Goal: Task Accomplishment & Management: Manage account settings

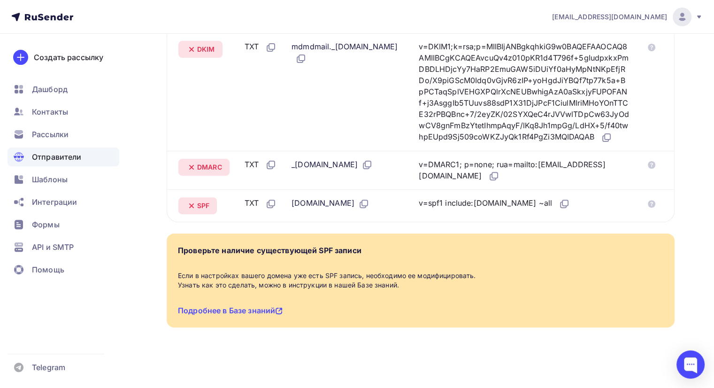
scroll to position [292, 0]
click at [260, 311] on link "Подробнее в Базе знаний" at bounding box center [230, 310] width 105 height 9
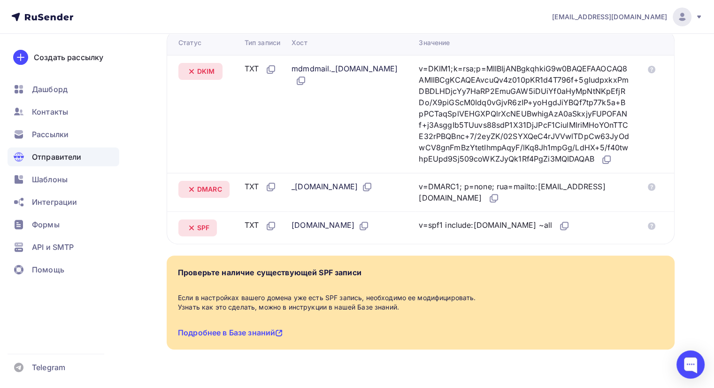
scroll to position [199, 0]
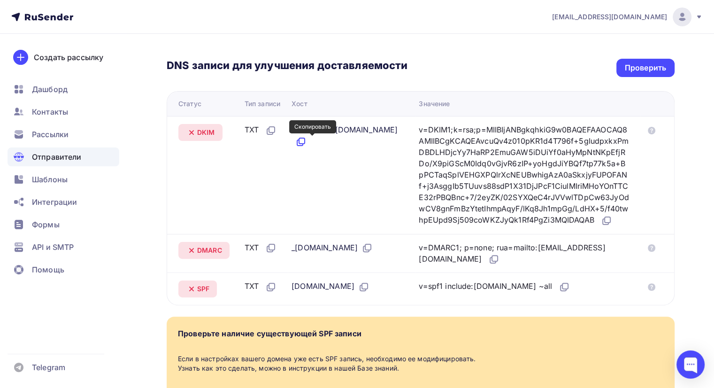
click at [303, 145] on icon at bounding box center [300, 143] width 6 height 6
click at [601, 226] on icon at bounding box center [606, 220] width 11 height 11
click at [373, 253] on icon at bounding box center [366, 247] width 11 height 11
click at [499, 265] on icon at bounding box center [493, 258] width 11 height 11
click at [373, 253] on icon at bounding box center [366, 247] width 11 height 11
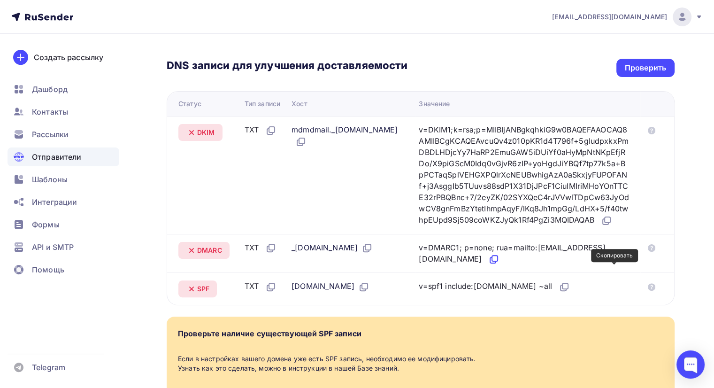
click at [497, 261] on icon at bounding box center [495, 258] width 6 height 6
click at [358, 292] on icon at bounding box center [363, 286] width 11 height 11
click at [562, 289] on icon at bounding box center [565, 286] width 6 height 6
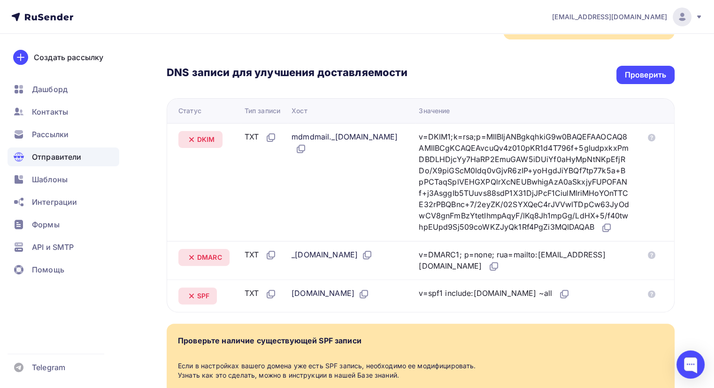
scroll to position [105, 0]
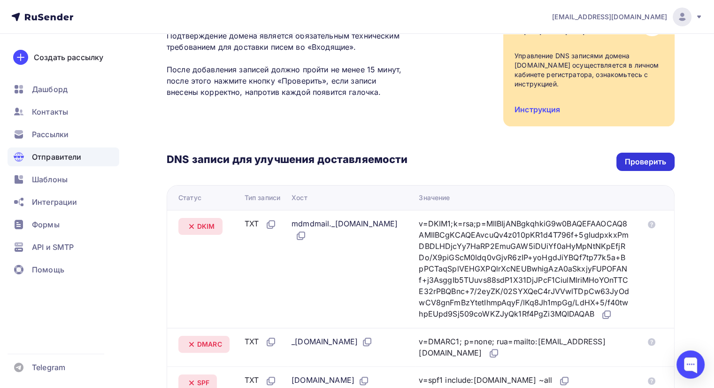
click at [646, 161] on div "Проверить" at bounding box center [645, 161] width 41 height 11
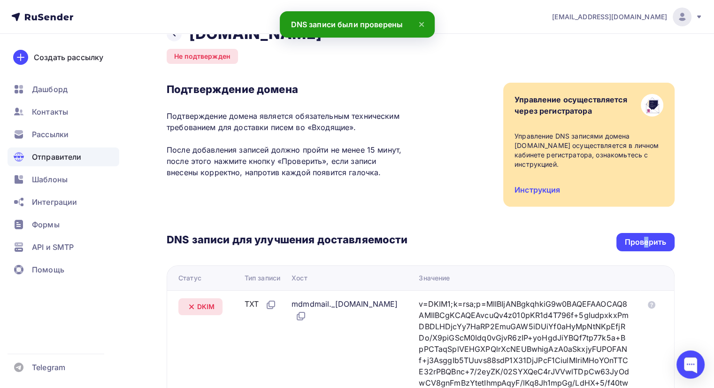
scroll to position [0, 0]
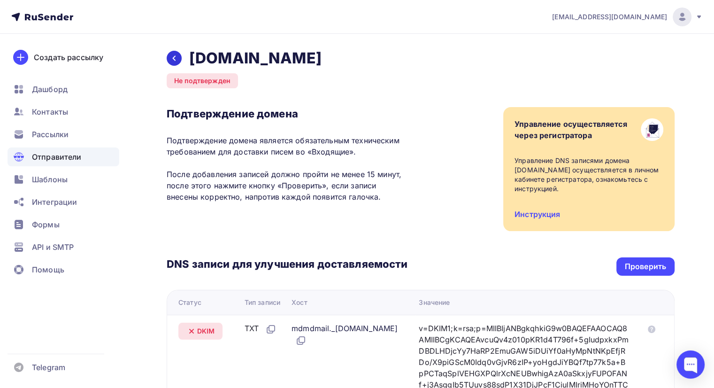
click at [173, 59] on icon at bounding box center [174, 58] width 3 height 5
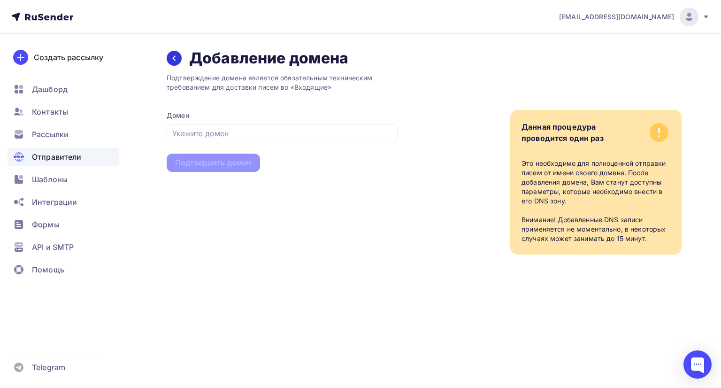
click at [172, 57] on icon at bounding box center [174, 58] width 8 height 8
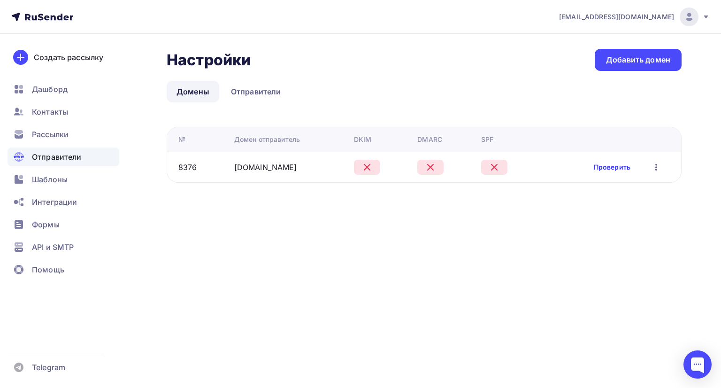
click at [616, 168] on link "Проверить" at bounding box center [612, 166] width 37 height 9
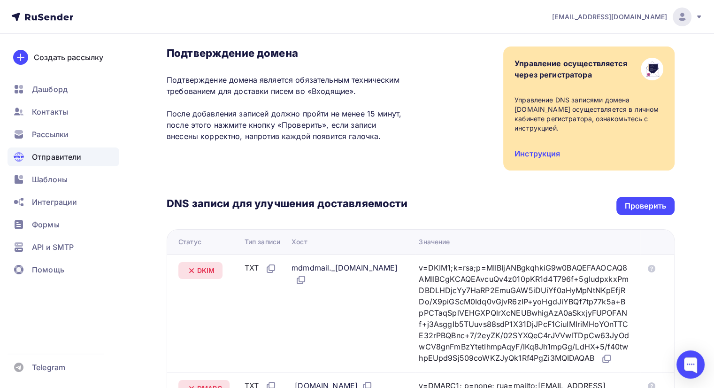
scroll to position [47, 0]
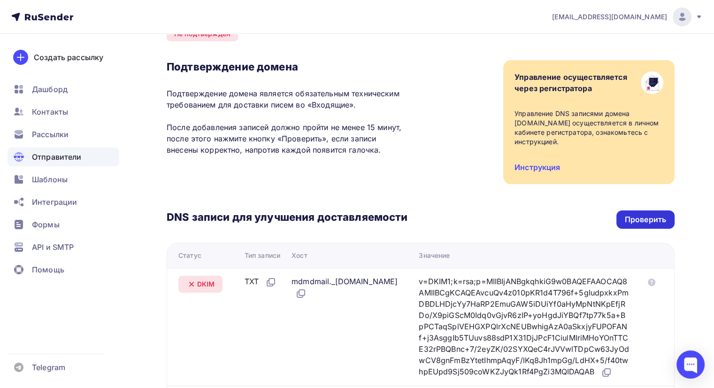
click at [641, 220] on div "Проверить" at bounding box center [645, 219] width 41 height 11
click at [634, 222] on div "Проверить" at bounding box center [645, 219] width 41 height 11
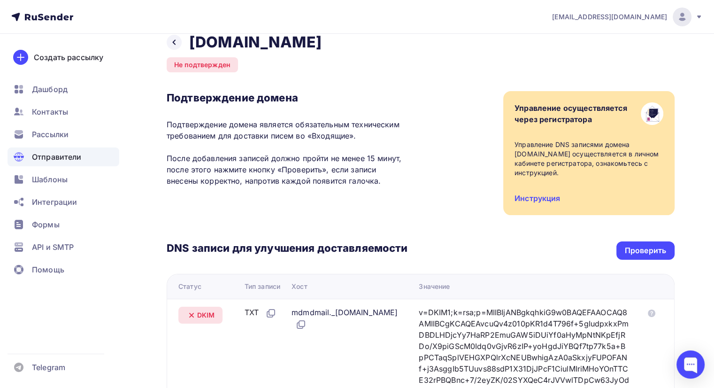
scroll to position [0, 0]
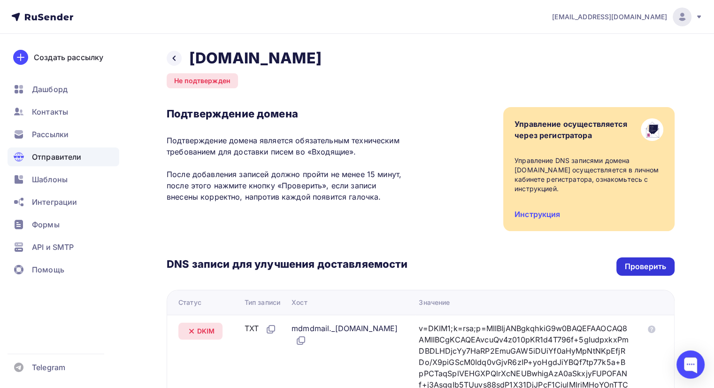
click at [650, 265] on div "Проверить" at bounding box center [645, 266] width 41 height 11
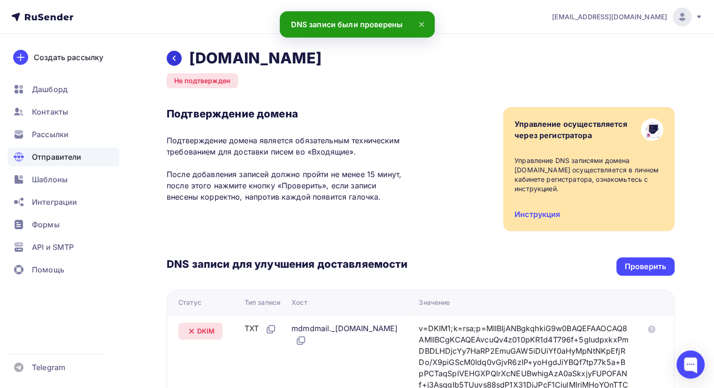
click at [173, 57] on icon at bounding box center [174, 58] width 8 height 8
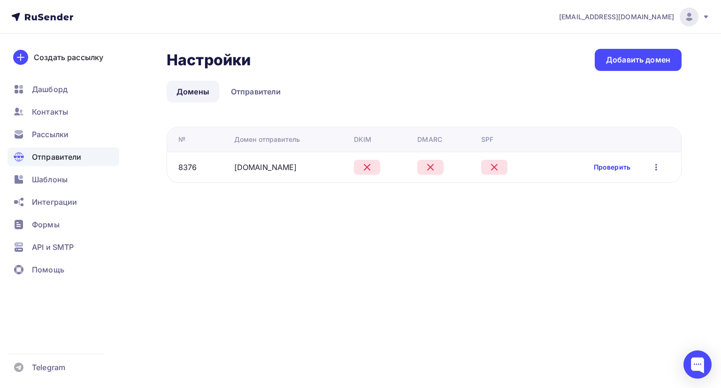
click at [601, 166] on link "Проверить" at bounding box center [612, 166] width 37 height 9
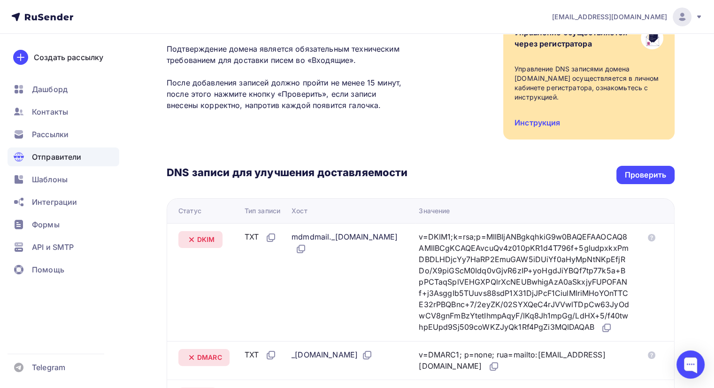
scroll to position [94, 0]
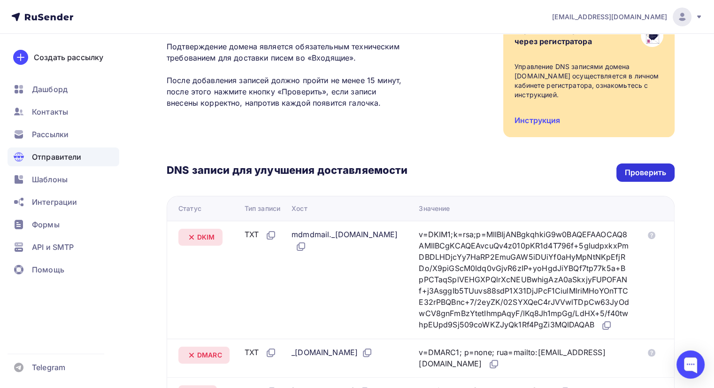
click at [644, 178] on div "Проверить" at bounding box center [645, 172] width 58 height 18
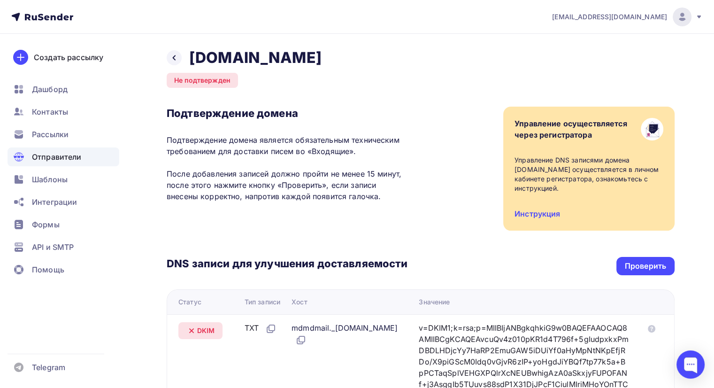
scroll to position [0, 0]
click at [646, 270] on div "Проверить" at bounding box center [645, 266] width 41 height 11
click at [344, 216] on div "Подтверждение домена Подтверждение домена является обязательным техническим тре…" at bounding box center [421, 169] width 508 height 124
click at [638, 268] on div "Проверить" at bounding box center [645, 266] width 41 height 11
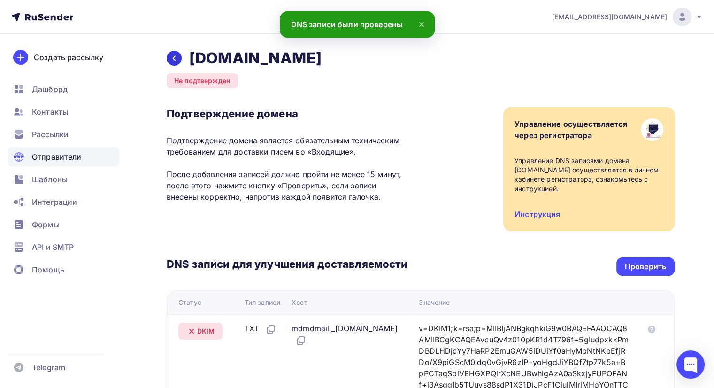
click at [175, 59] on icon at bounding box center [174, 58] width 8 height 8
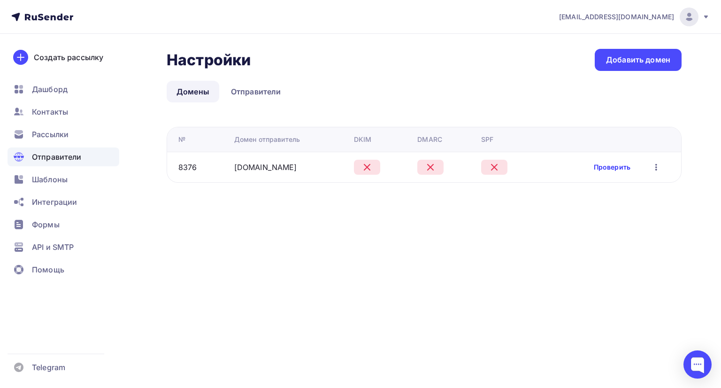
click at [615, 167] on link "Проверить" at bounding box center [612, 166] width 37 height 9
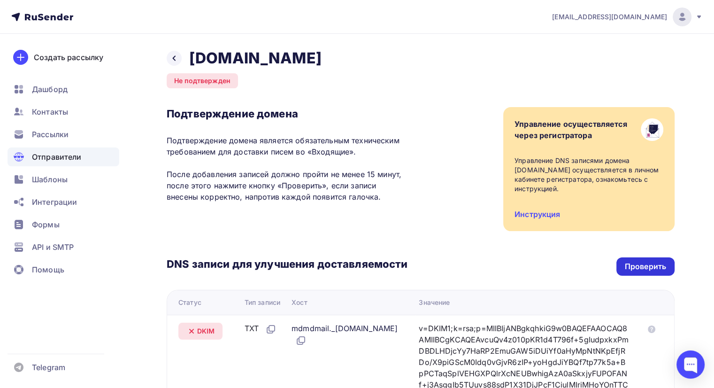
click at [639, 264] on div "Проверить" at bounding box center [645, 266] width 41 height 11
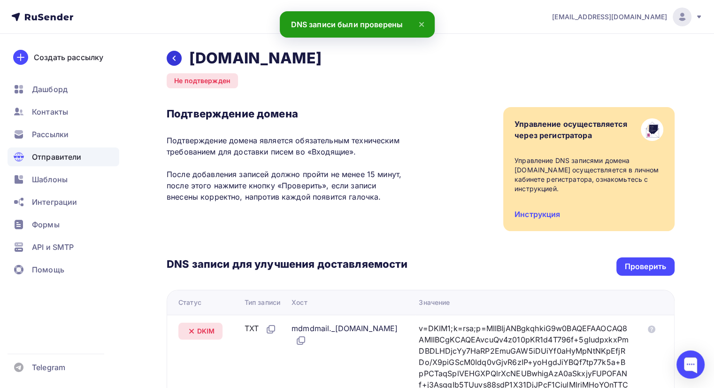
click at [169, 60] on div at bounding box center [174, 58] width 15 height 15
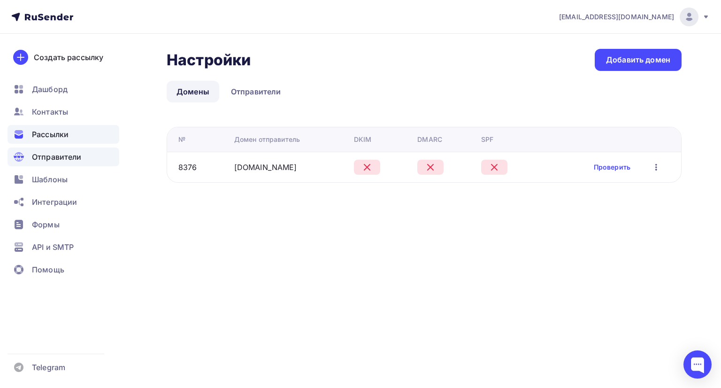
click at [62, 136] on span "Рассылки" at bounding box center [50, 134] width 37 height 11
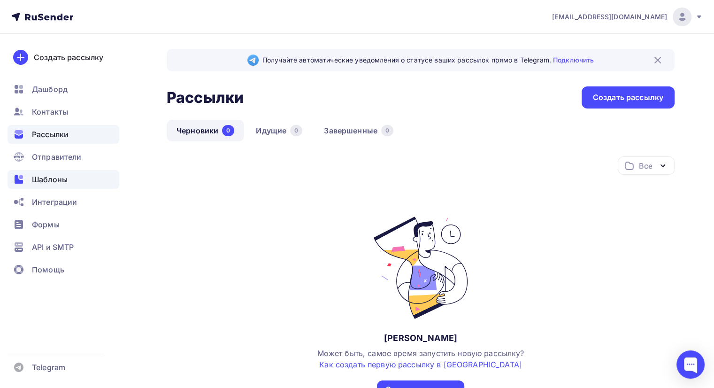
click at [64, 177] on span "Шаблоны" at bounding box center [50, 179] width 36 height 11
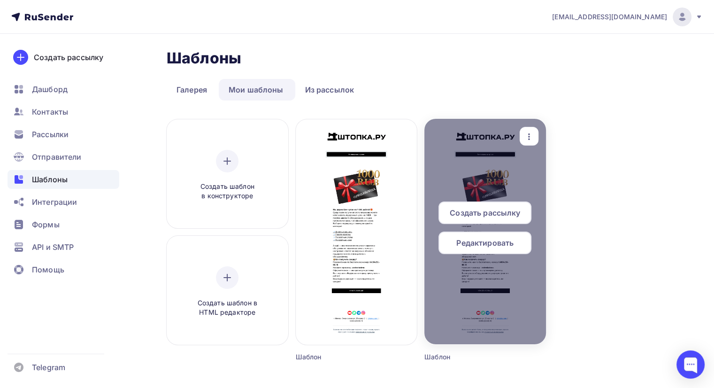
click at [507, 246] on span "Редактировать" at bounding box center [484, 242] width 57 height 11
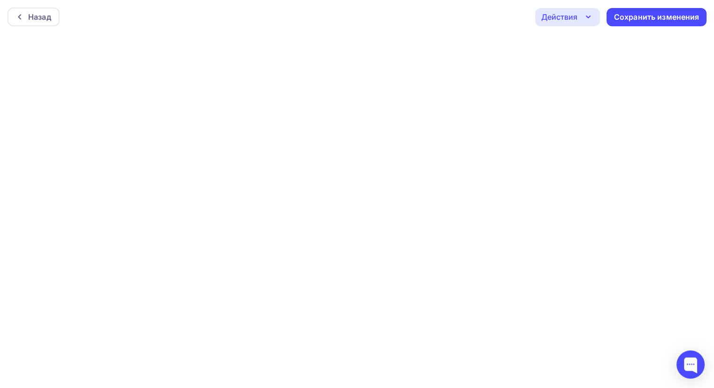
click at [584, 17] on icon "button" at bounding box center [587, 16] width 11 height 11
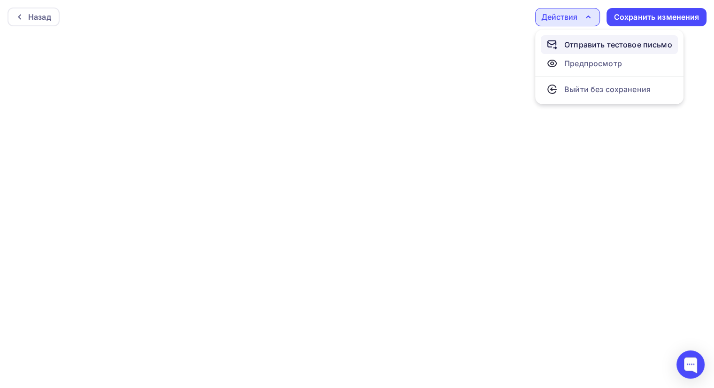
click at [586, 44] on div "Отправить тестовое письмо" at bounding box center [618, 44] width 108 height 11
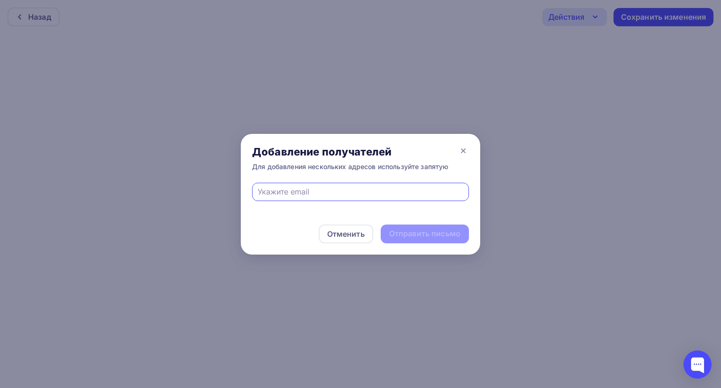
click at [314, 189] on input "text" at bounding box center [361, 191] width 206 height 11
type input "elgufffax759@gmail.com"
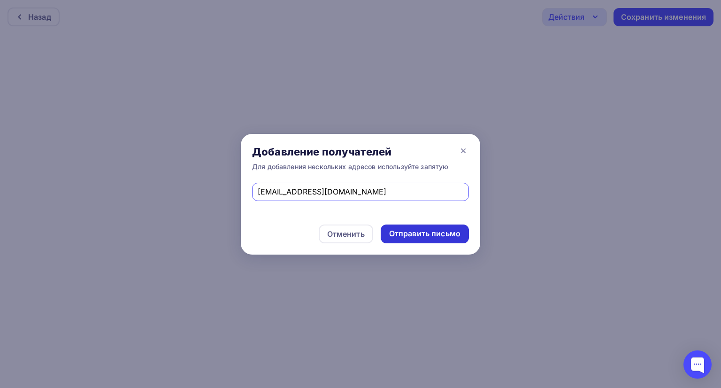
click at [434, 234] on div "Отправить письмо" at bounding box center [424, 233] width 71 height 11
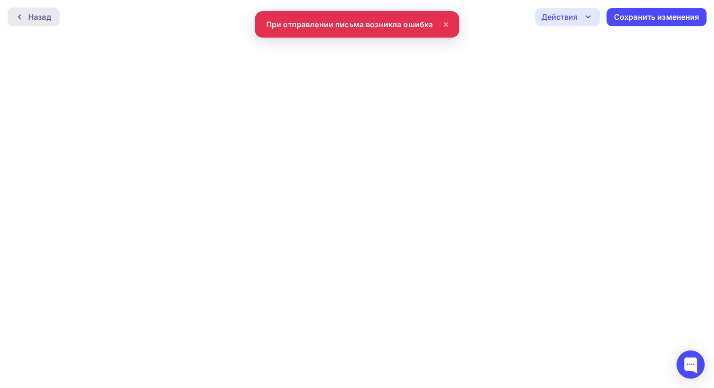
click at [43, 16] on div "Назад" at bounding box center [39, 16] width 23 height 11
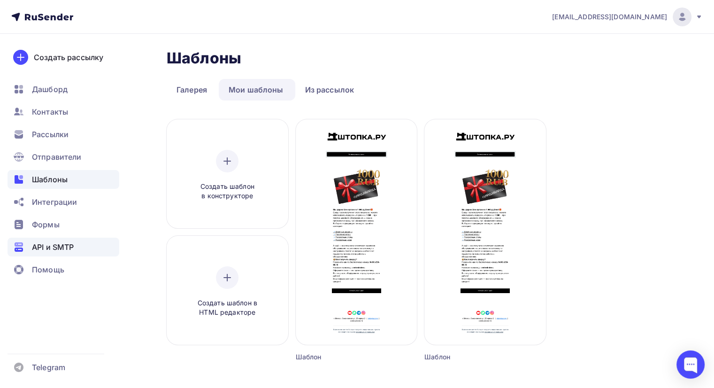
click at [74, 245] on span "API и SMTP" at bounding box center [53, 246] width 42 height 11
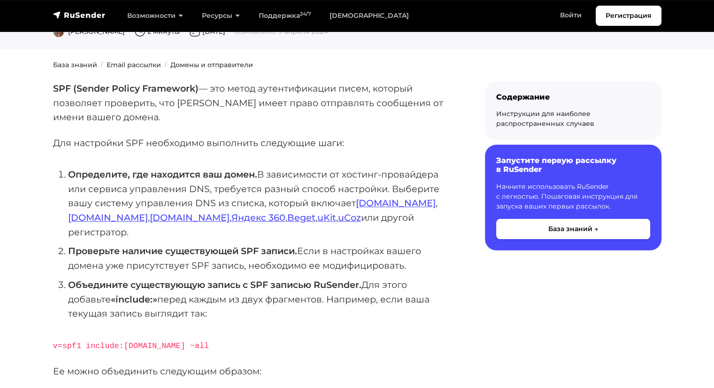
scroll to position [94, 0]
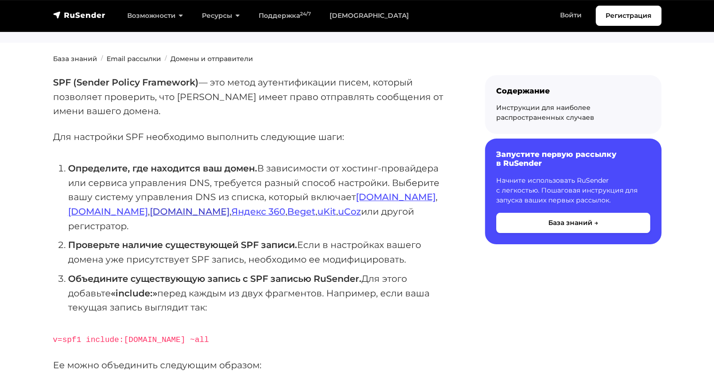
click at [150, 209] on link "Nic.ru" at bounding box center [190, 211] width 80 height 11
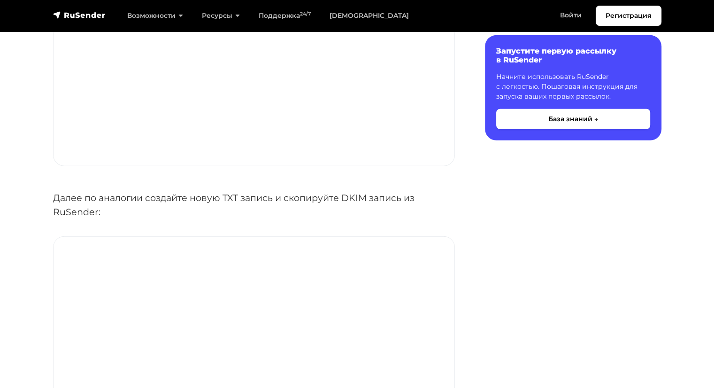
scroll to position [2863, 0]
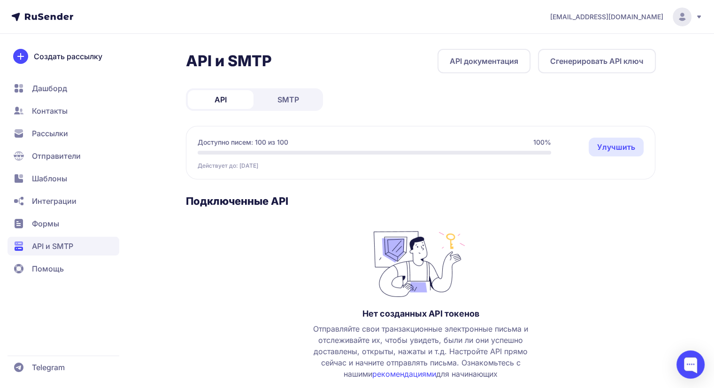
click at [619, 151] on link "Улучшить" at bounding box center [616, 147] width 55 height 19
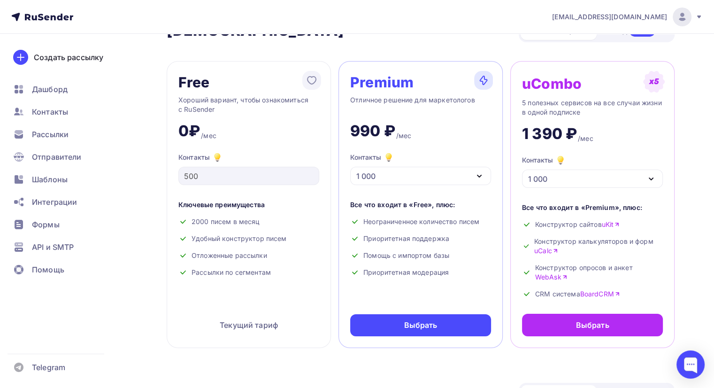
scroll to position [47, 0]
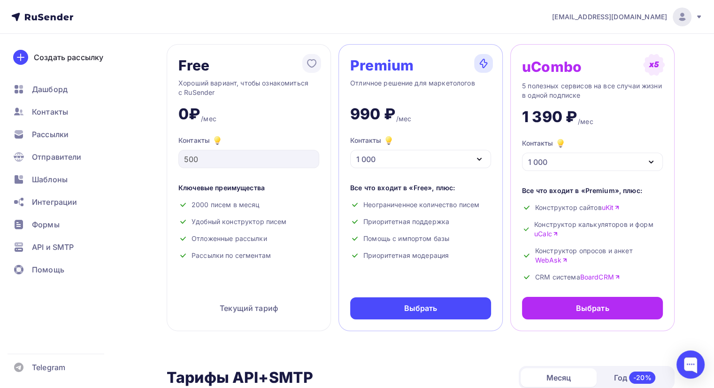
click at [411, 159] on div "1 000" at bounding box center [420, 159] width 141 height 18
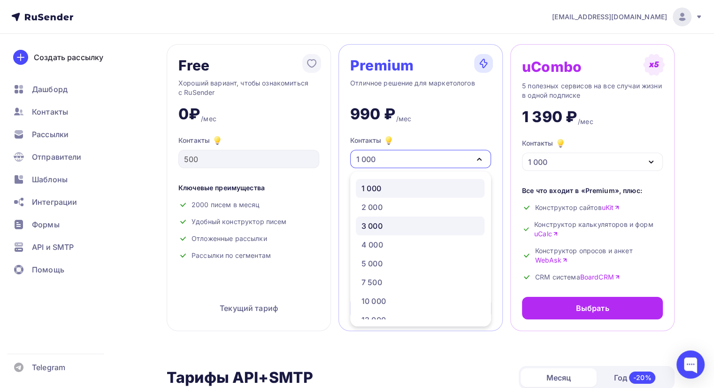
click at [405, 223] on div "3 000" at bounding box center [419, 225] width 117 height 11
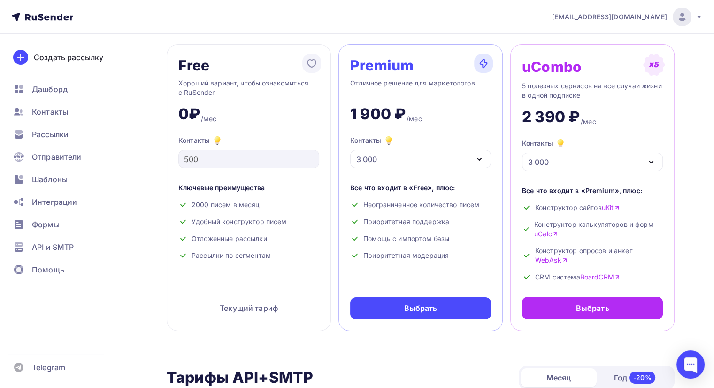
click at [426, 156] on div "3 000" at bounding box center [420, 159] width 141 height 18
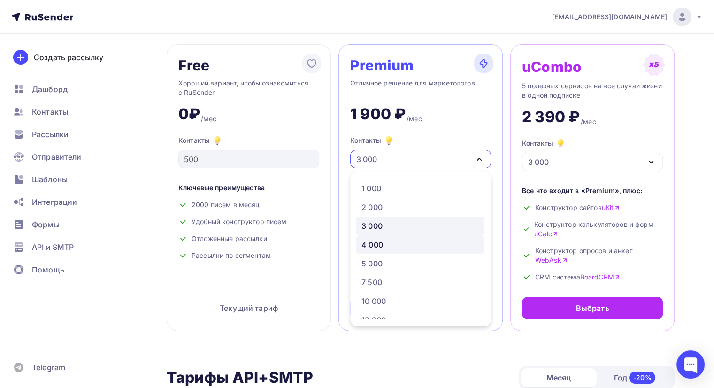
click at [410, 249] on div "4 000" at bounding box center [419, 244] width 117 height 11
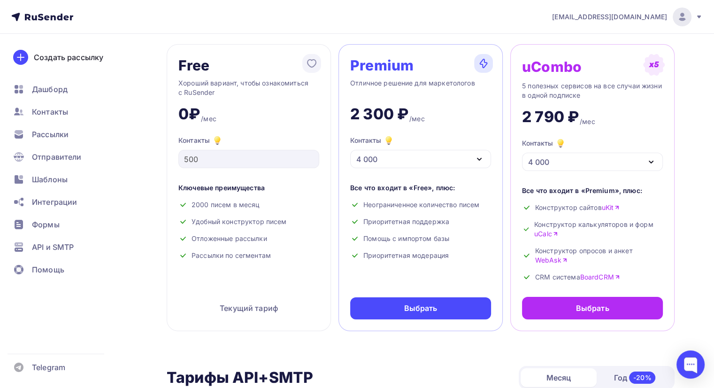
click at [430, 157] on div "4 000" at bounding box center [420, 159] width 141 height 18
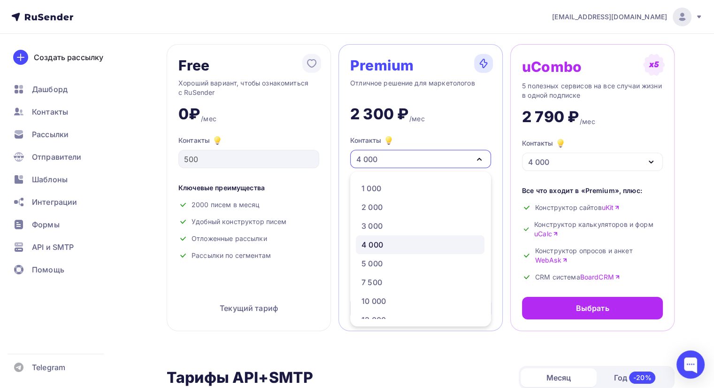
click at [403, 23] on nav "[EMAIL_ADDRESS][DOMAIN_NAME] Аккаунт Тарифы Выйти Создать рассылку [GEOGRAPHIC_…" at bounding box center [357, 17] width 714 height 34
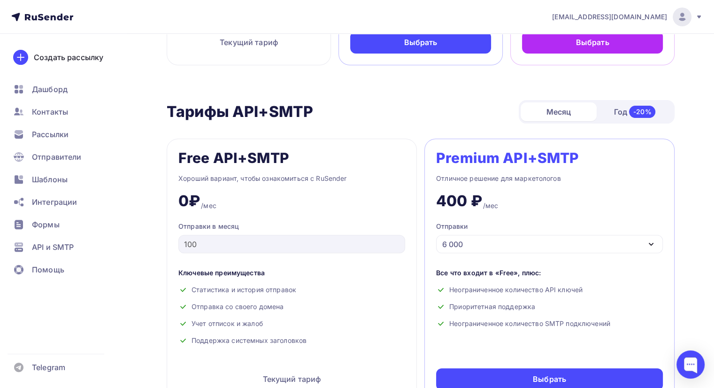
scroll to position [375, 0]
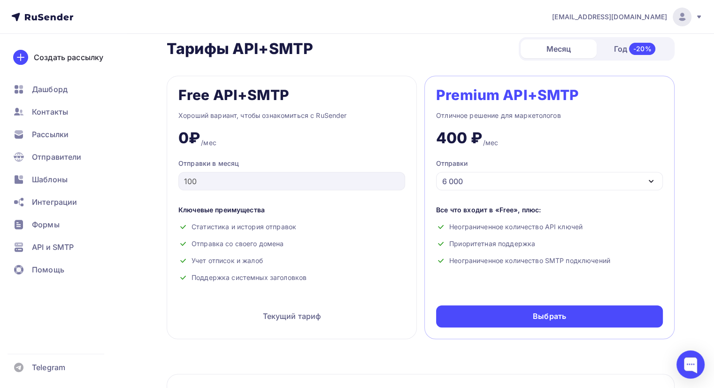
click at [172, 178] on div "Free API+SMTP Хороший вариант, чтобы ознакомиться с RuSender 0₽ /мес Отправки в…" at bounding box center [292, 207] width 250 height 263
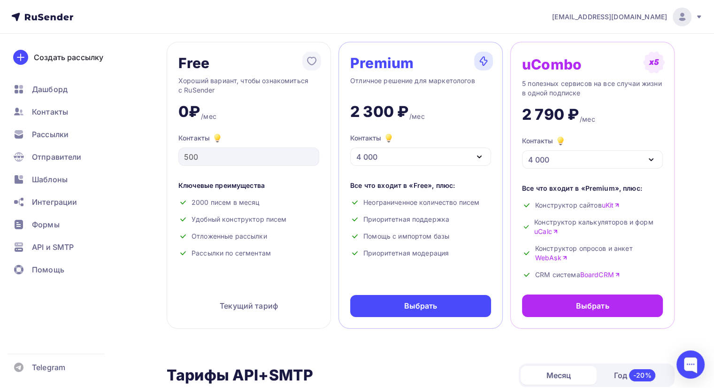
scroll to position [0, 0]
